Goal: Information Seeking & Learning: Learn about a topic

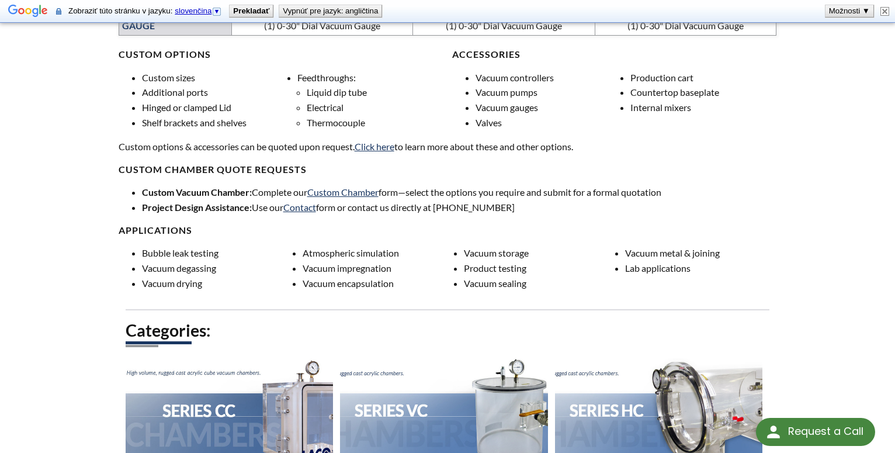
scroll to position [664, 0]
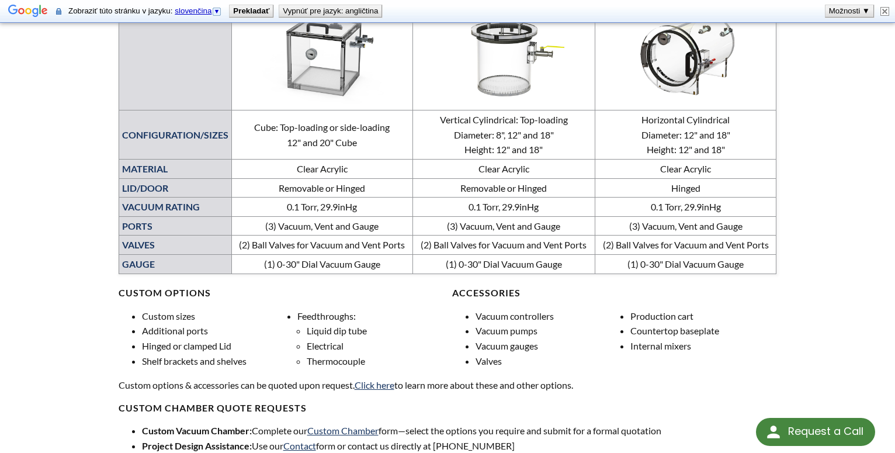
click at [282, 74] on img at bounding box center [322, 55] width 175 height 98
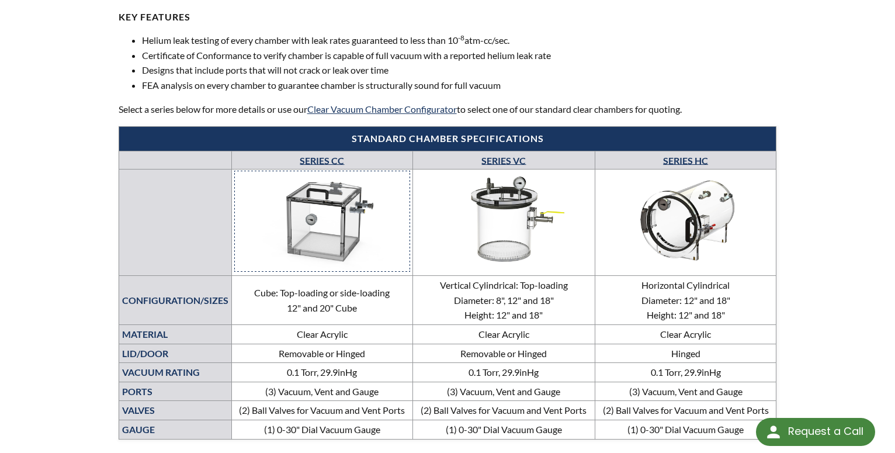
scroll to position [477, 0]
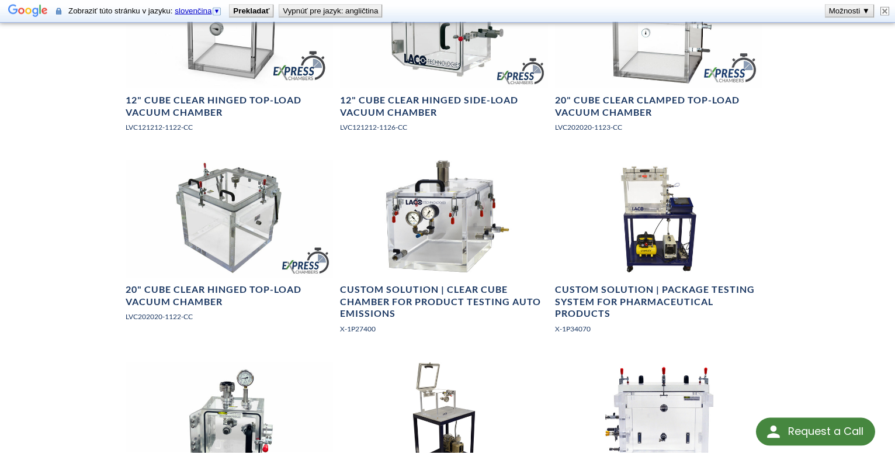
scroll to position [774, 0]
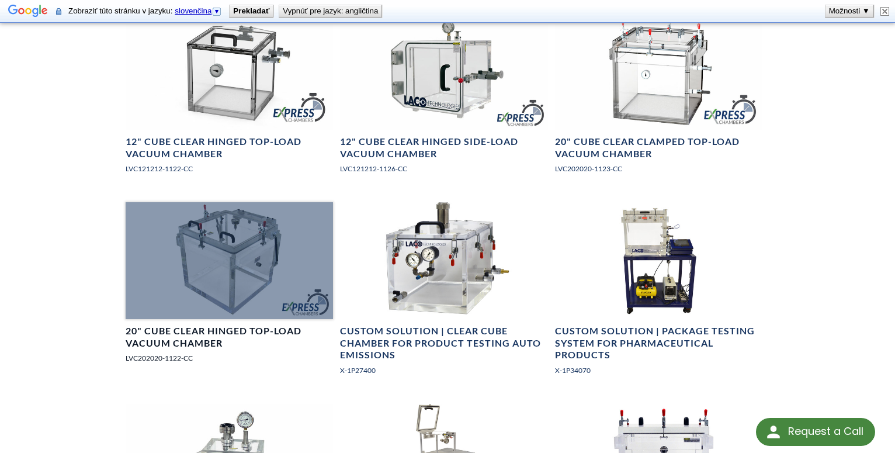
click at [263, 330] on h4 "20" Cube Clear Hinged Top-Load Vacuum Chamber" at bounding box center [230, 337] width 208 height 25
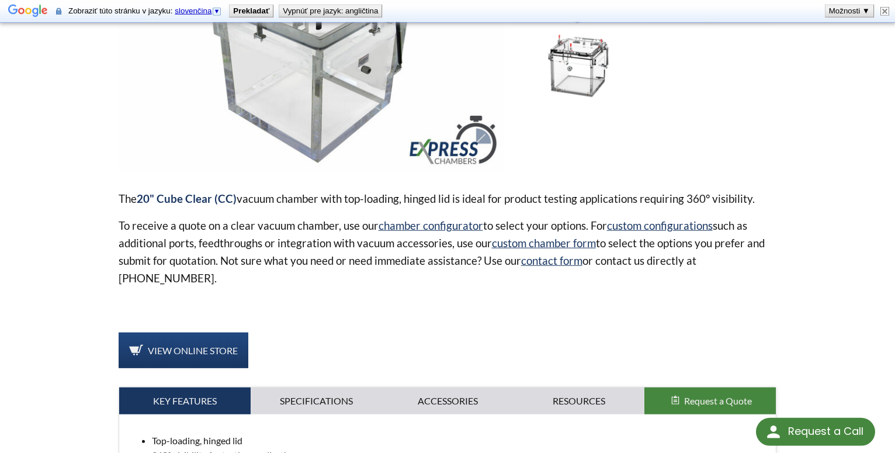
scroll to position [357, 0]
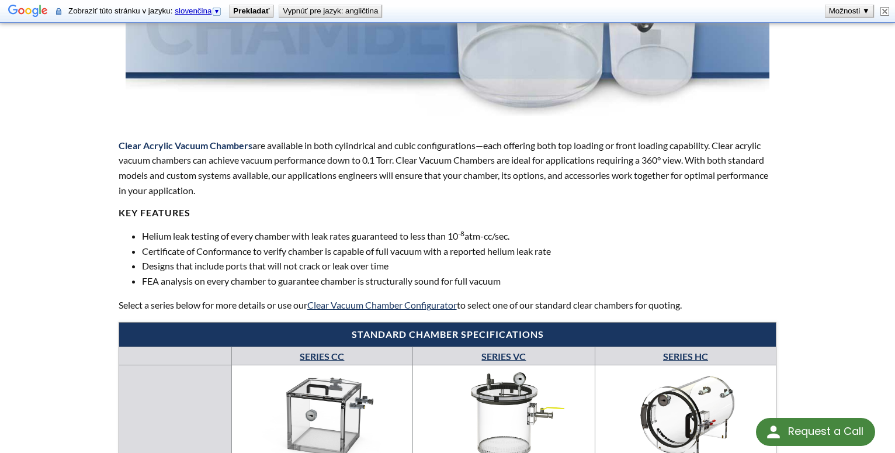
scroll to position [357, 0]
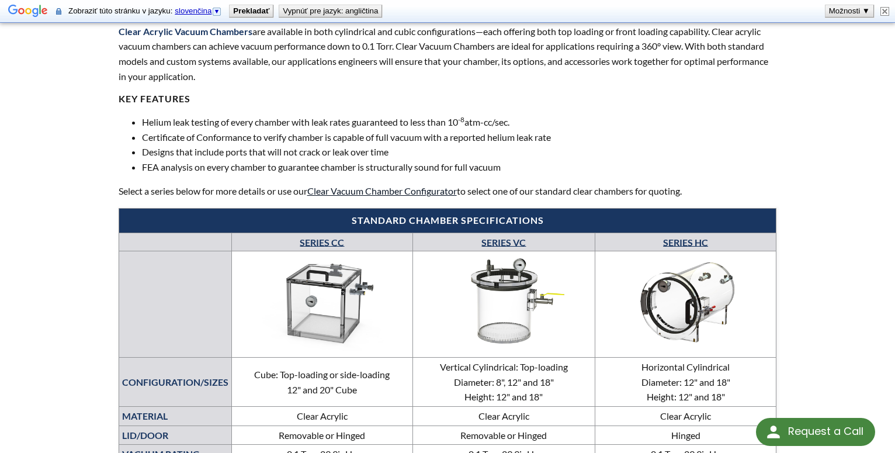
scroll to position [477, 0]
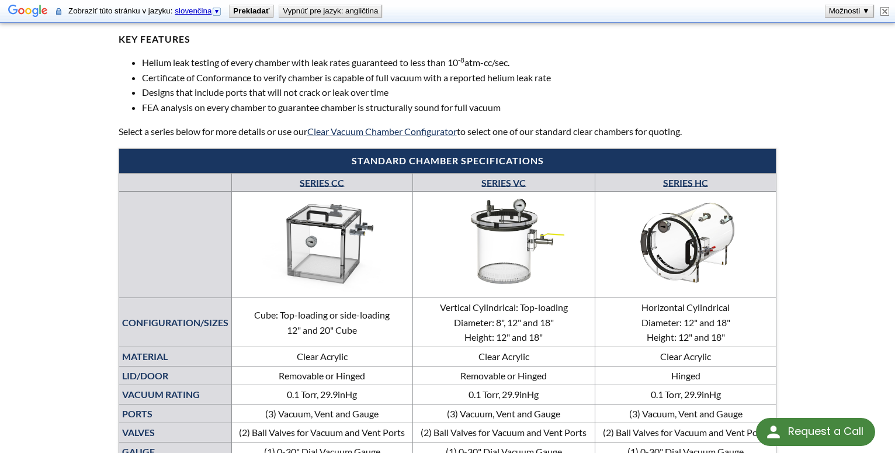
click at [313, 186] on link "SERIES CC" at bounding box center [322, 181] width 44 height 11
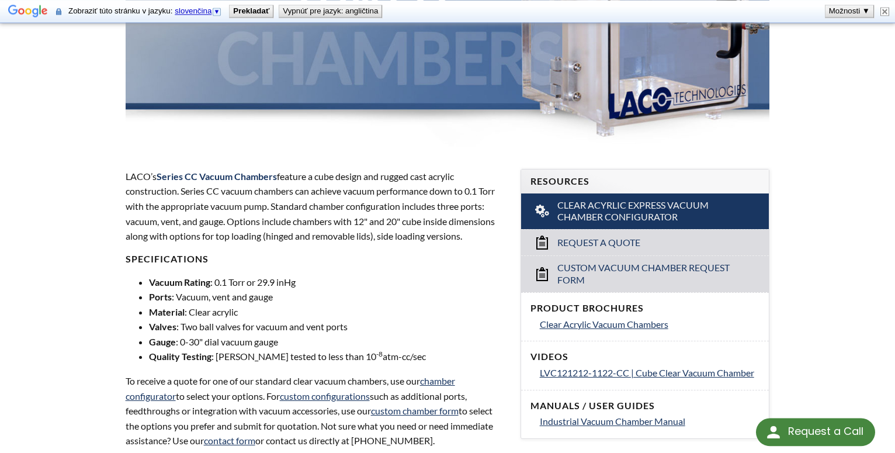
scroll to position [298, 0]
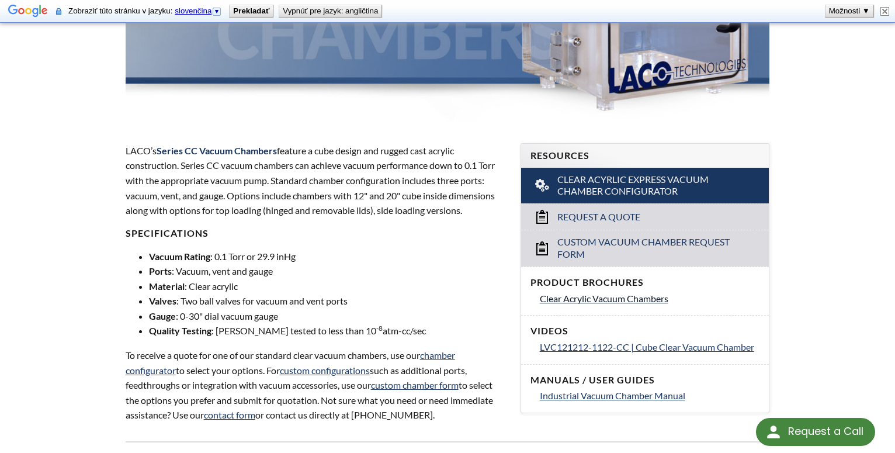
click at [559, 297] on span "Clear Acrylic Vacuum Chambers" at bounding box center [604, 298] width 128 height 11
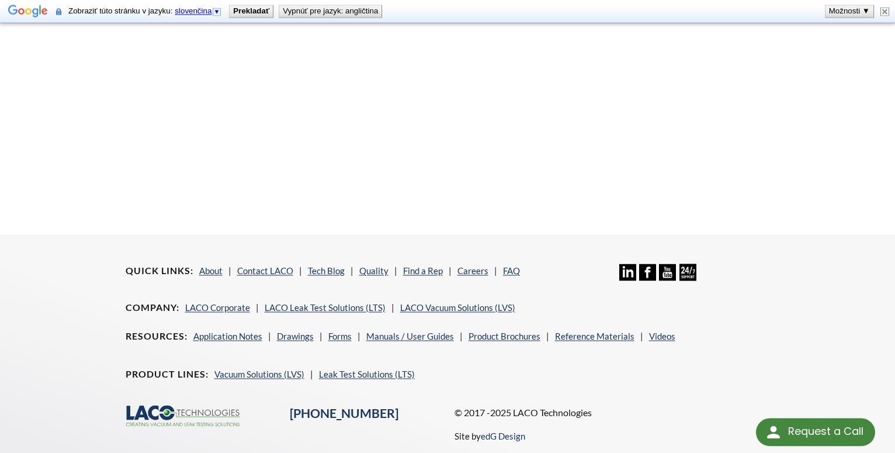
scroll to position [417, 0]
